Goal: Navigation & Orientation: Find specific page/section

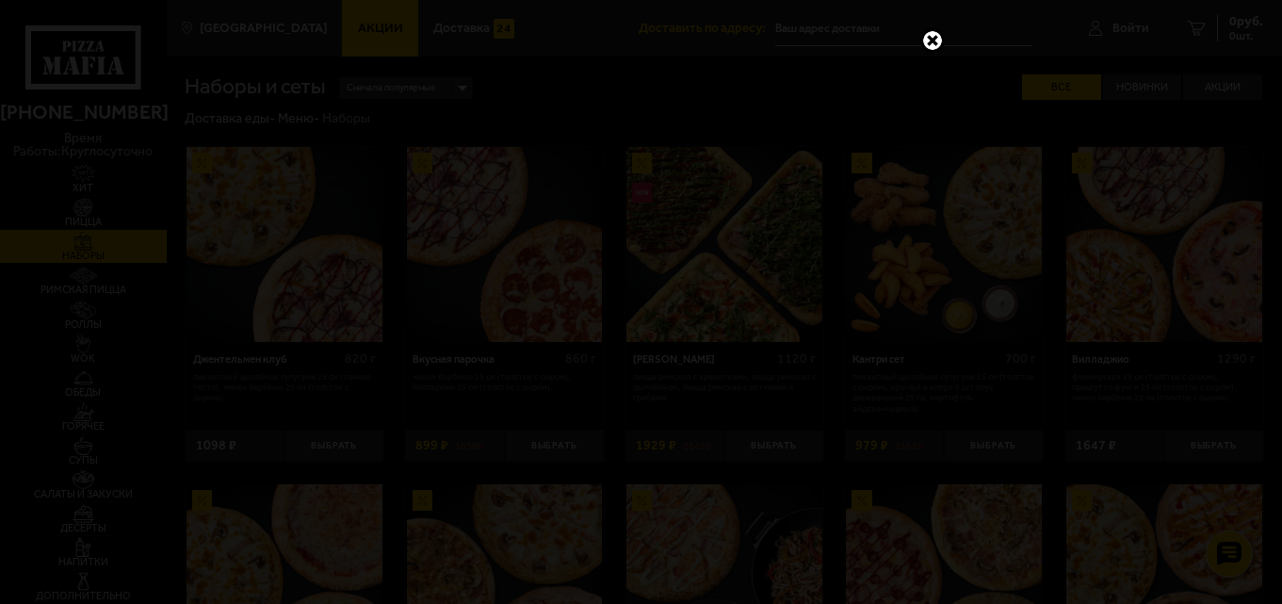
click at [336, 16] on div at bounding box center [641, 302] width 1282 height 604
click at [932, 40] on link at bounding box center [933, 40] width 24 height 24
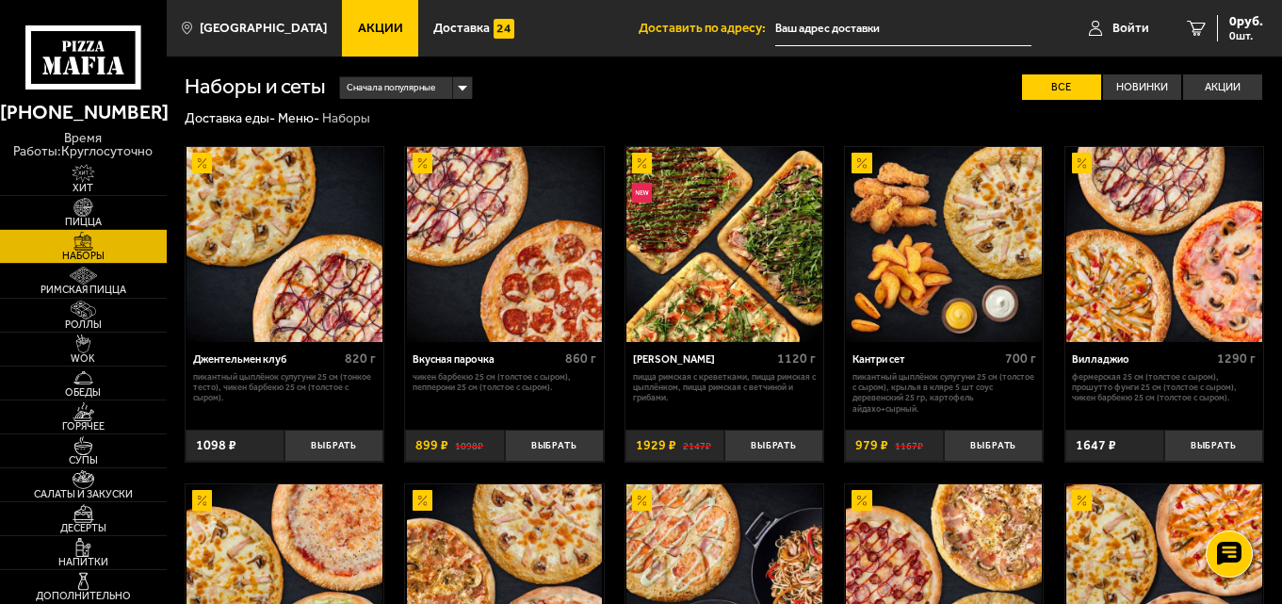
click at [358, 31] on span "Акции" at bounding box center [380, 28] width 45 height 13
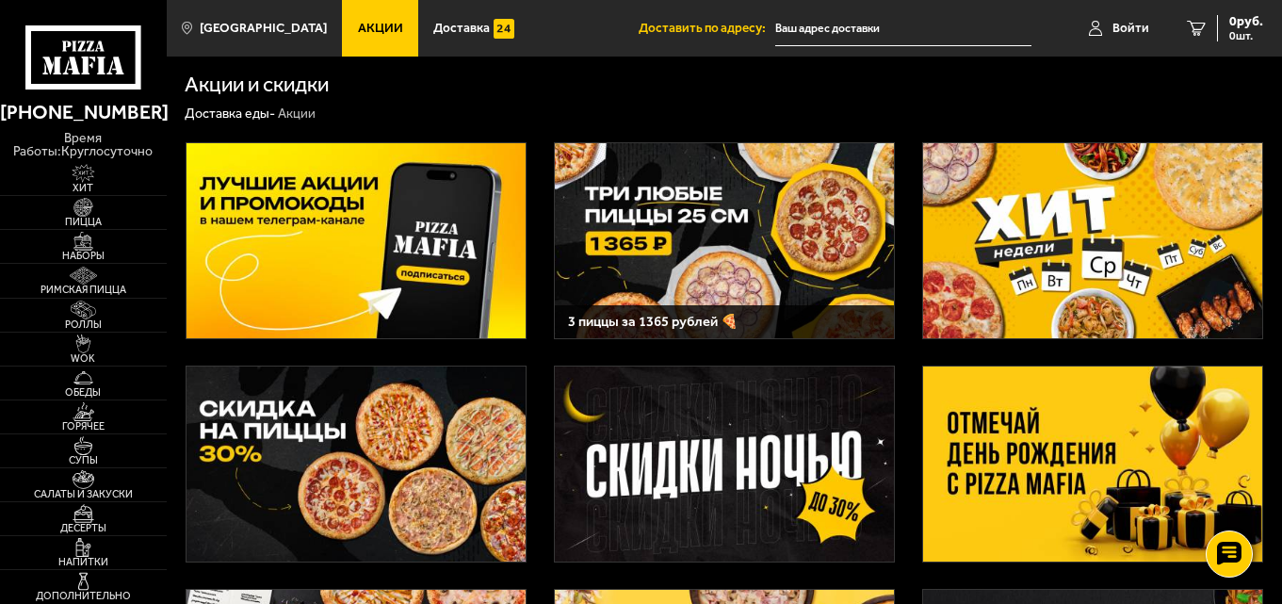
click at [871, 231] on img at bounding box center [725, 240] width 340 height 195
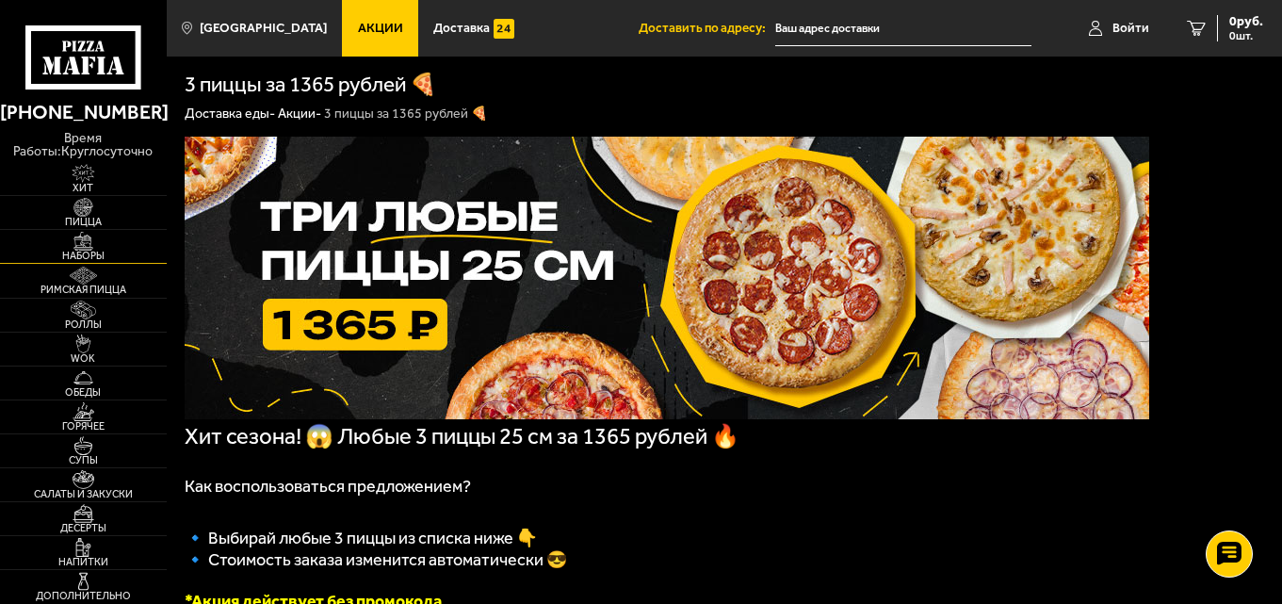
click at [107, 259] on span "Наборы" at bounding box center [83, 256] width 167 height 10
